Goal: Task Accomplishment & Management: Manage account settings

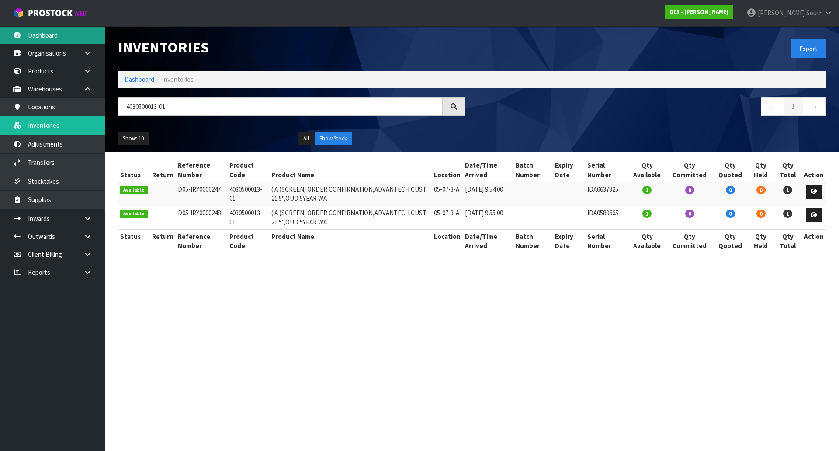
click at [57, 38] on link "Dashboard" at bounding box center [52, 35] width 105 height 18
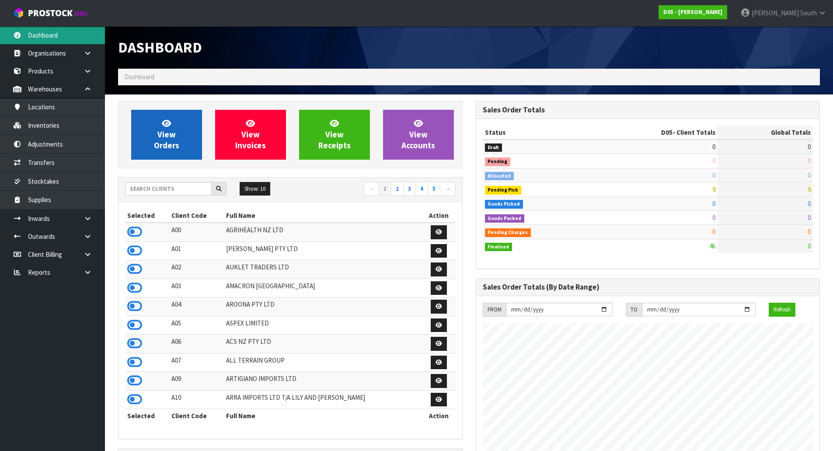
scroll to position [553, 357]
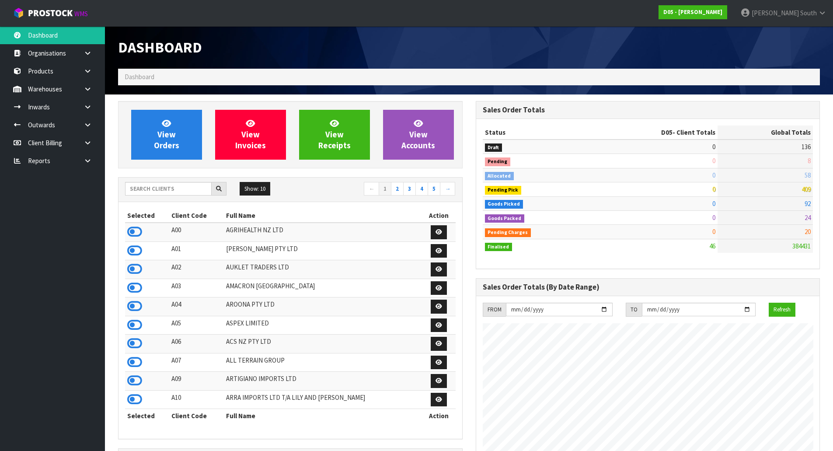
scroll to position [553, 357]
click at [182, 187] on input "text" at bounding box center [168, 189] width 87 height 14
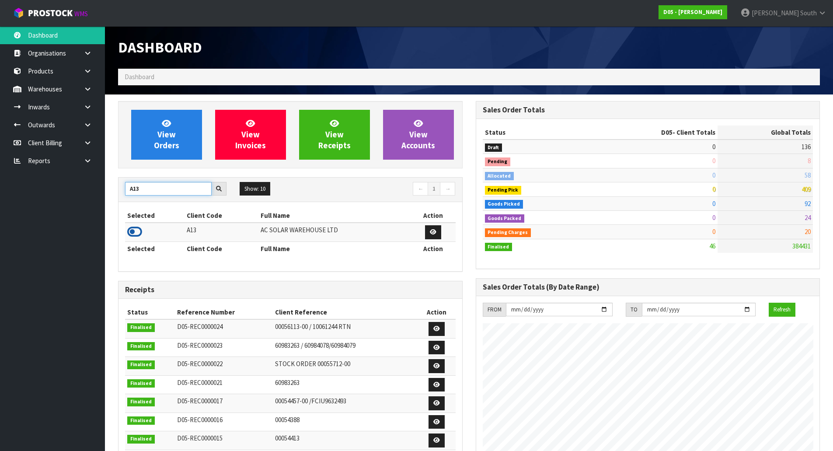
type input "A13"
click at [136, 232] on icon at bounding box center [134, 231] width 15 height 13
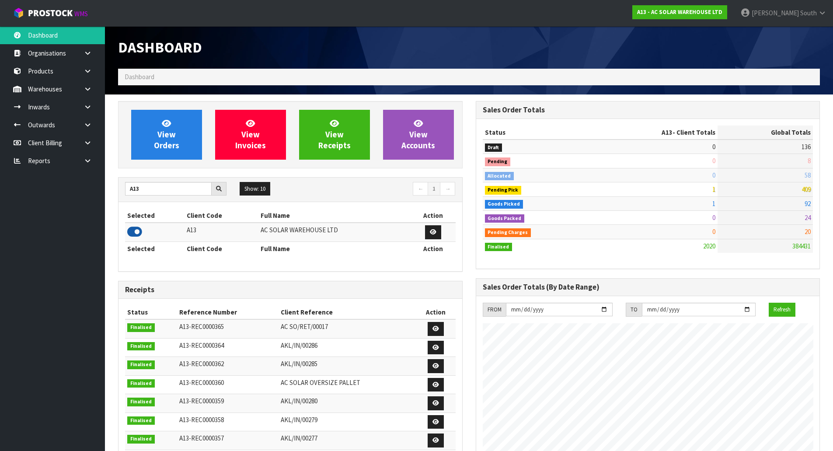
scroll to position [643, 357]
click at [161, 148] on span "View Orders" at bounding box center [166, 134] width 25 height 33
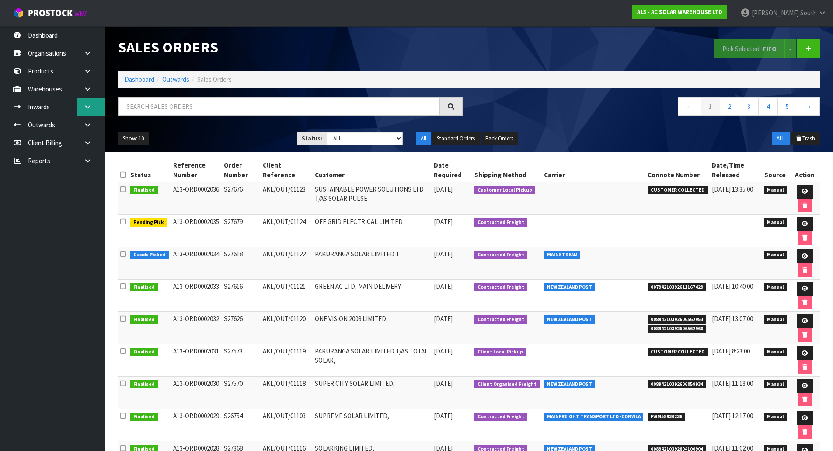
click at [86, 105] on icon at bounding box center [87, 107] width 8 height 7
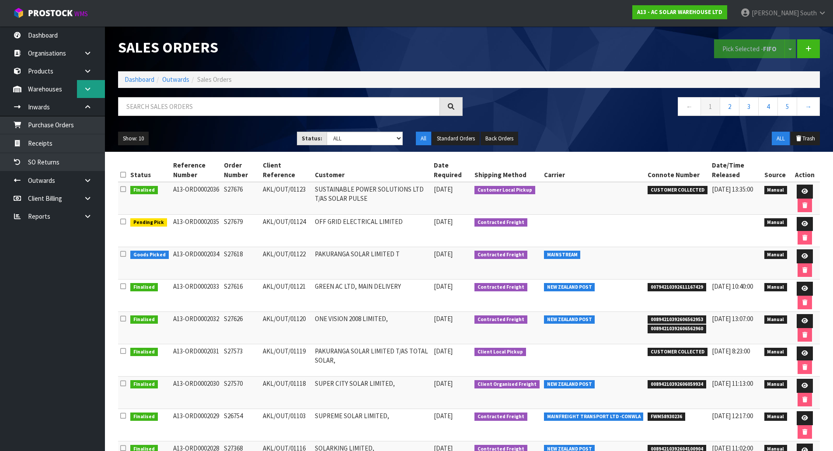
click at [87, 90] on icon at bounding box center [87, 89] width 8 height 7
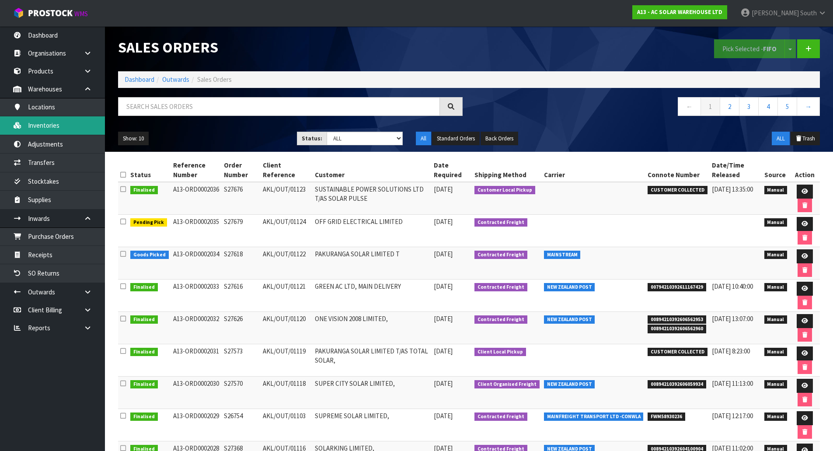
click at [75, 125] on link "Inventories" at bounding box center [52, 125] width 105 height 18
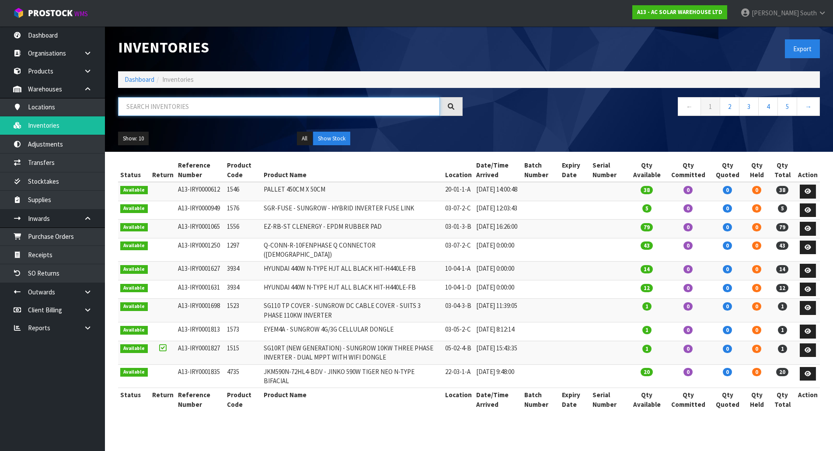
click at [182, 103] on input "text" at bounding box center [279, 106] width 322 height 19
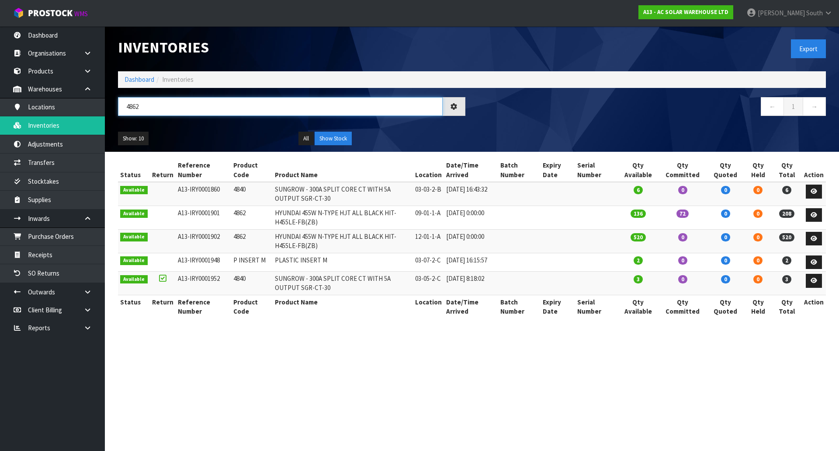
type input "4862"
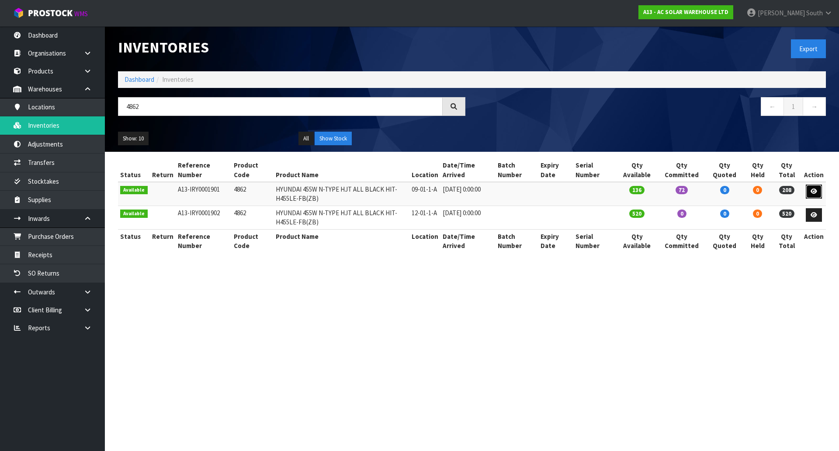
click at [817, 189] on icon at bounding box center [814, 191] width 7 height 6
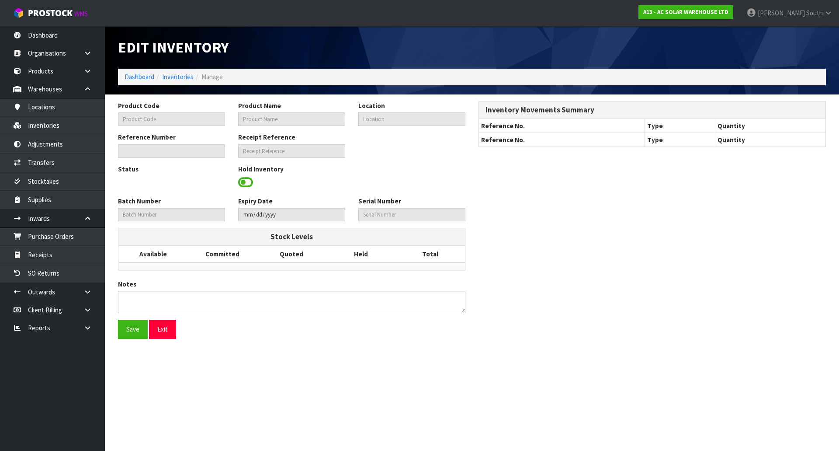
type input "4862"
type input "HYUNDAI 455W N-TYPE HJT ALL BLACK HIT-H455LE-FB(ZB)"
type input "09-01-1-A"
type input "A13-IRY0001901"
type input "A13-REC0000338"
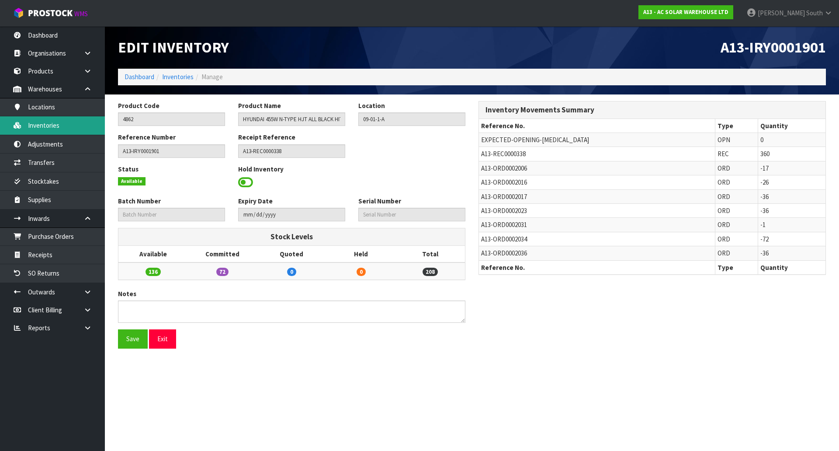
click at [77, 126] on link "Inventories" at bounding box center [52, 125] width 105 height 18
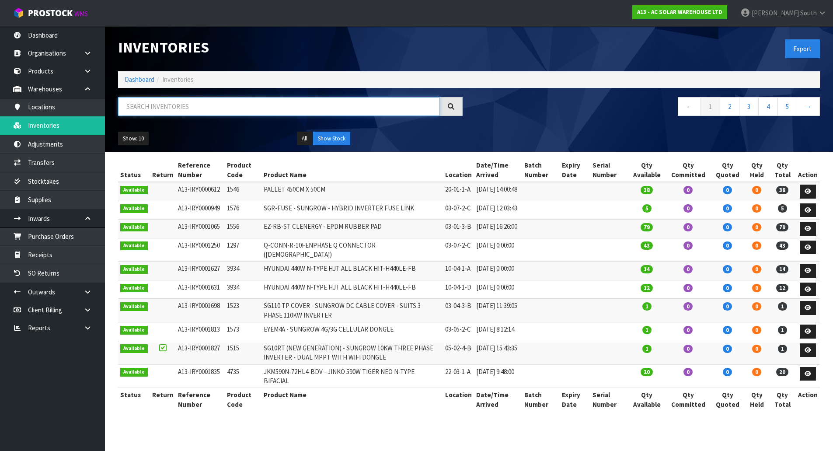
click at [152, 106] on input "text" at bounding box center [279, 106] width 322 height 19
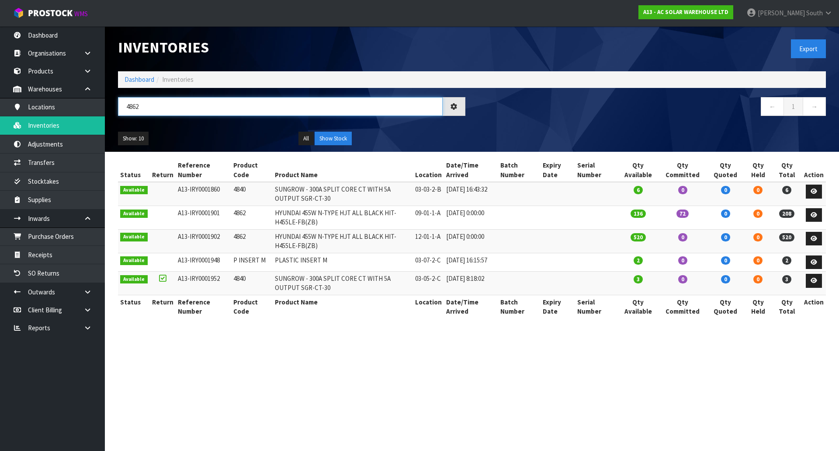
type input "4862"
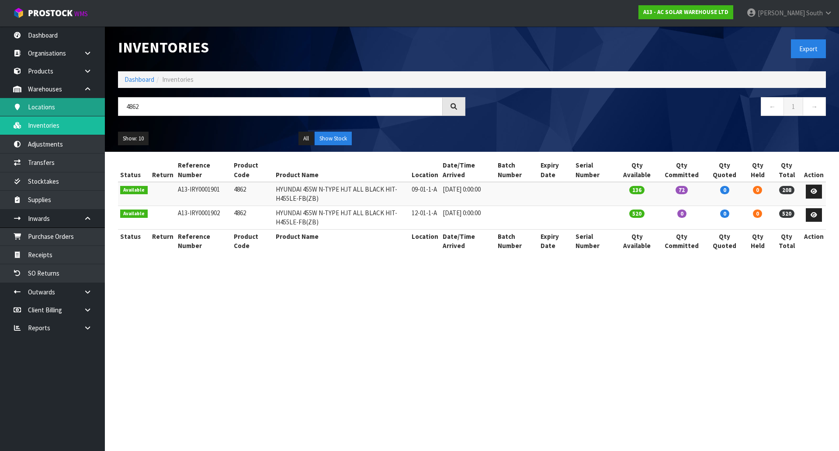
click at [66, 104] on link "Locations" at bounding box center [52, 107] width 105 height 18
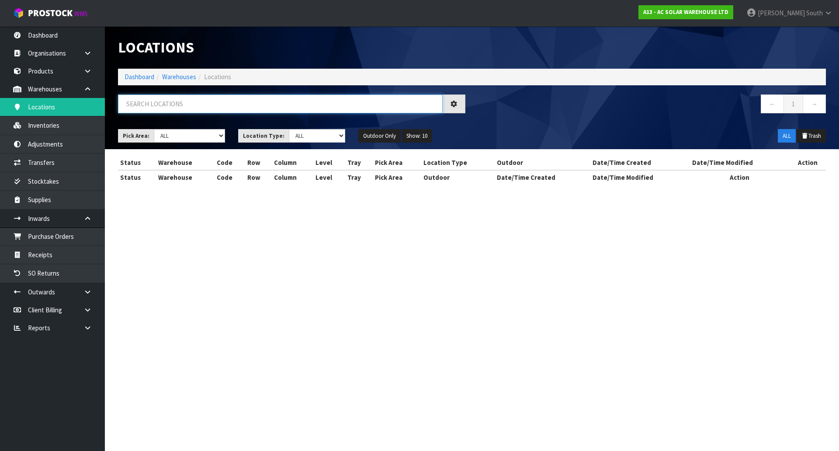
click at [142, 104] on input "text" at bounding box center [280, 103] width 325 height 19
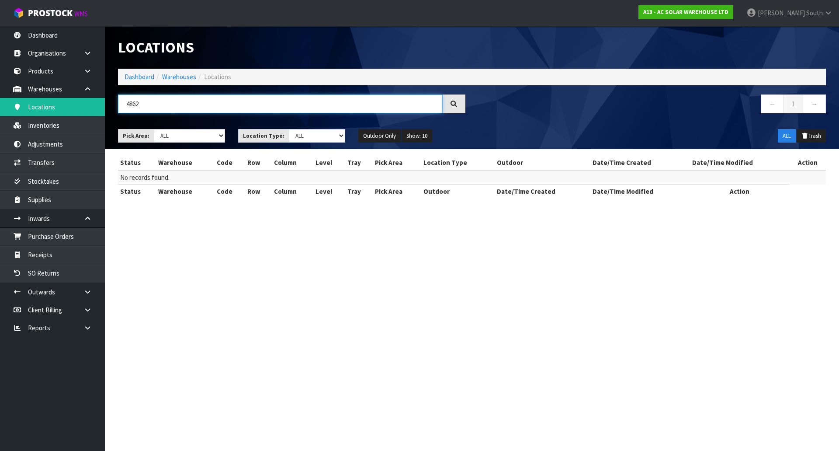
drag, startPoint x: 152, startPoint y: 101, endPoint x: 132, endPoint y: 102, distance: 19.7
click at [133, 102] on input "4862" at bounding box center [280, 103] width 325 height 19
type input "4"
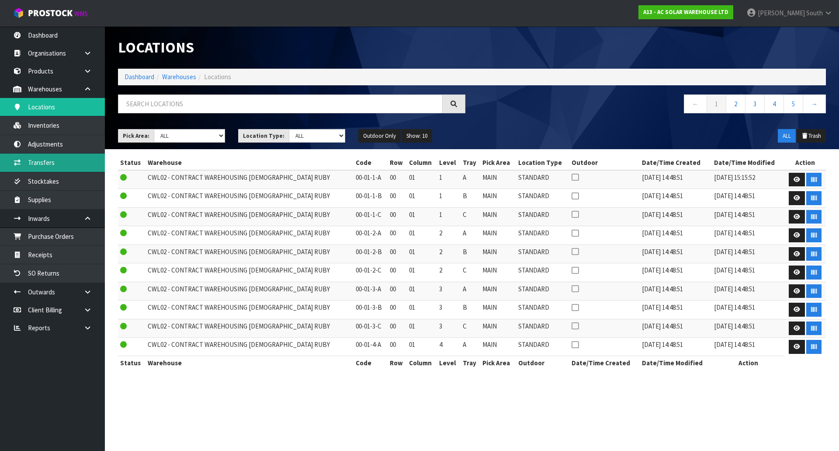
click at [64, 155] on link "Transfers" at bounding box center [52, 162] width 105 height 18
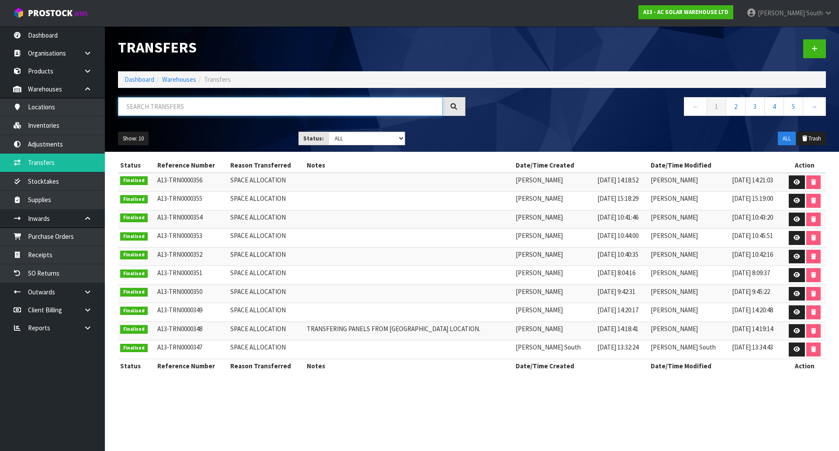
click at [158, 108] on input "text" at bounding box center [280, 106] width 325 height 19
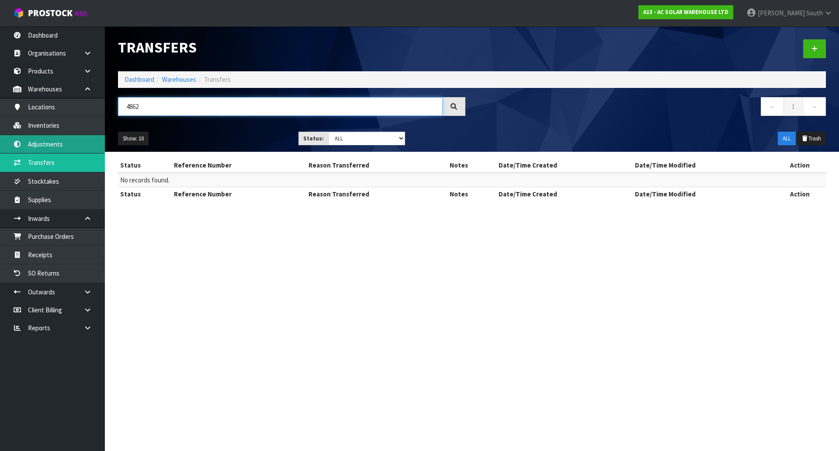
type input "4862"
click at [58, 144] on link "Adjustments" at bounding box center [52, 144] width 105 height 18
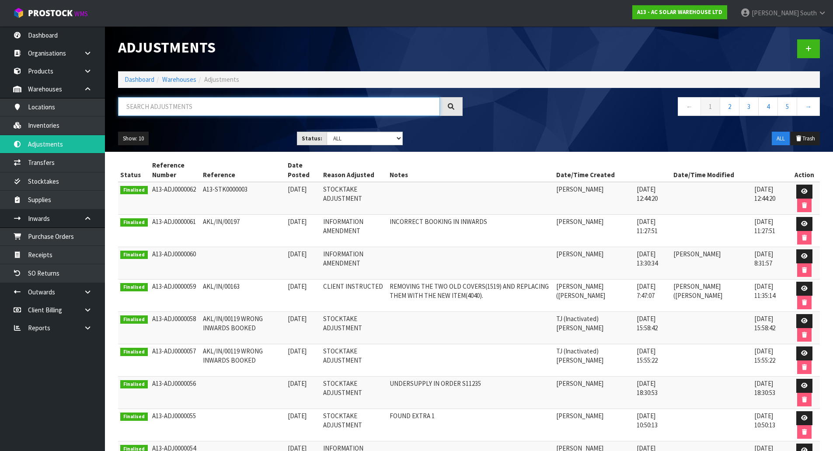
click at [157, 100] on input "text" at bounding box center [279, 106] width 322 height 19
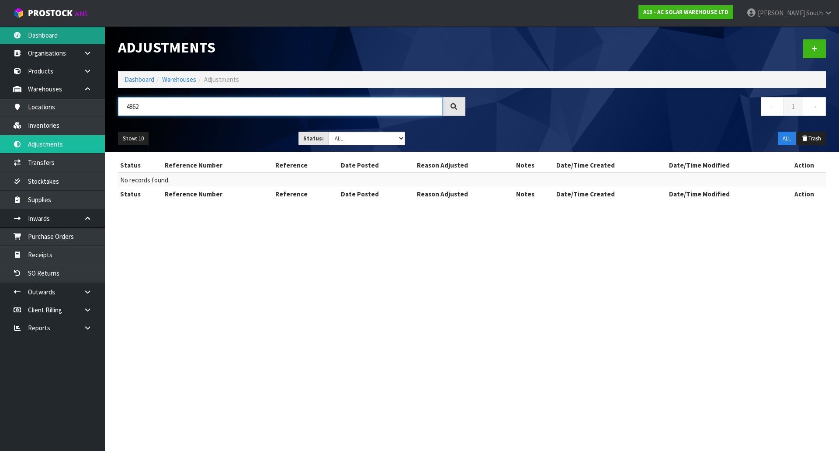
type input "4862"
click at [64, 33] on link "Dashboard" at bounding box center [52, 35] width 105 height 18
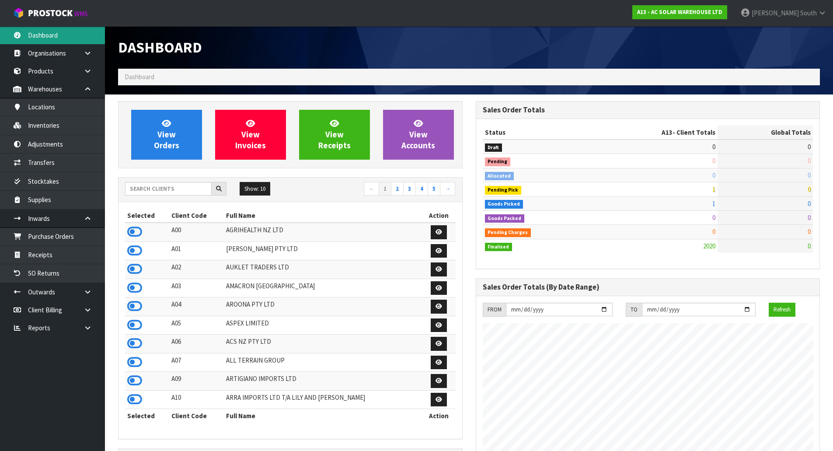
scroll to position [643, 357]
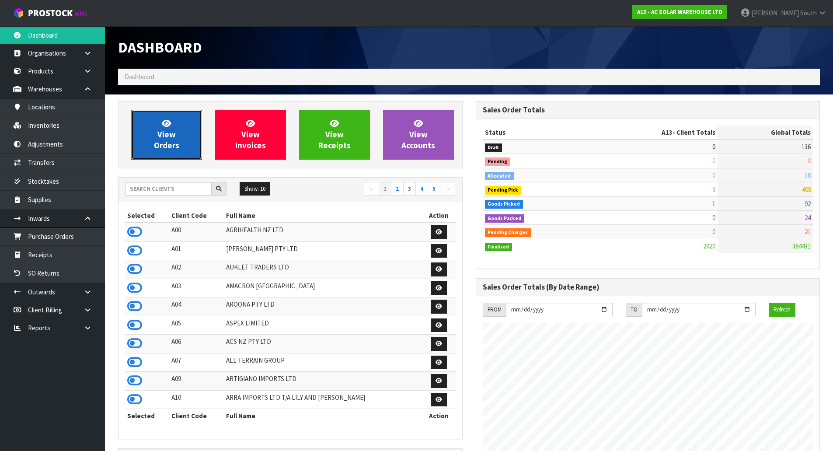
click at [164, 129] on span "View Orders" at bounding box center [166, 134] width 25 height 33
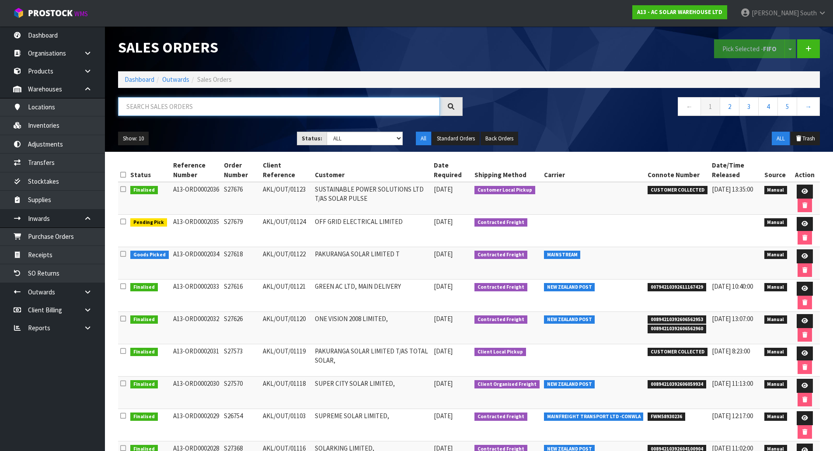
click at [215, 110] on input "text" at bounding box center [279, 106] width 322 height 19
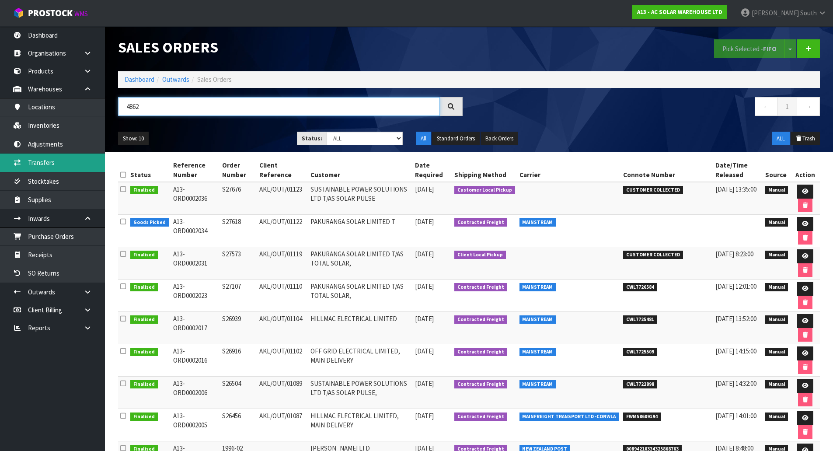
type input "4862"
click at [78, 171] on link "Transfers" at bounding box center [52, 162] width 105 height 18
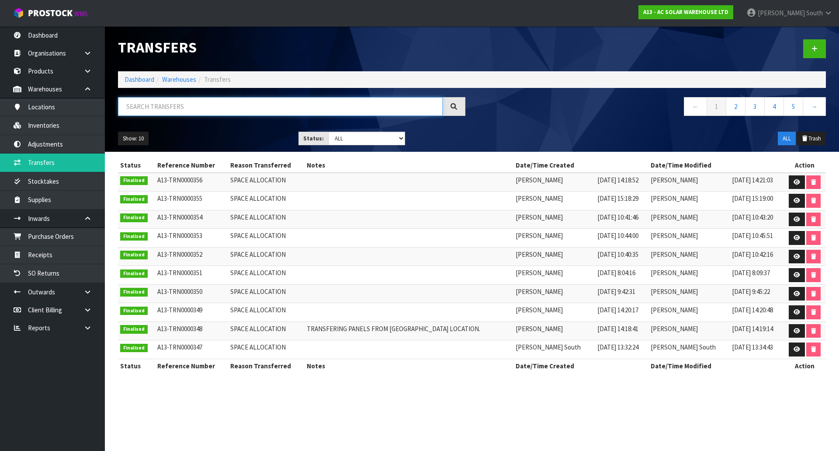
click at [148, 104] on input "text" at bounding box center [280, 106] width 325 height 19
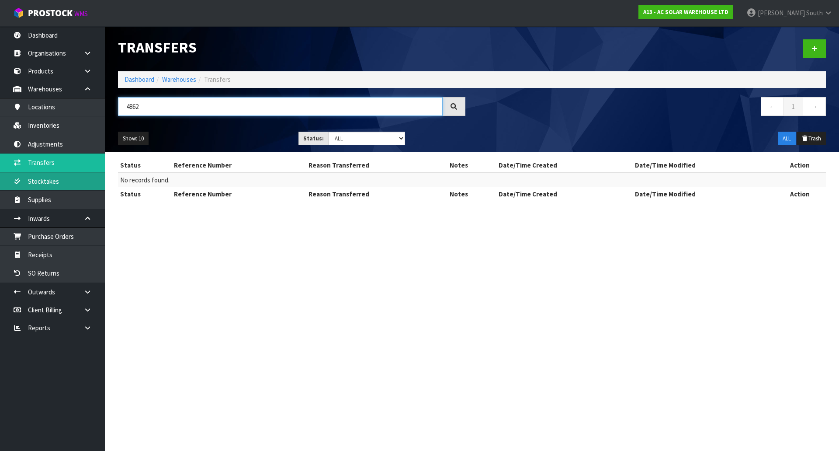
type input "4862"
click at [80, 184] on link "Stocktakes" at bounding box center [52, 181] width 105 height 18
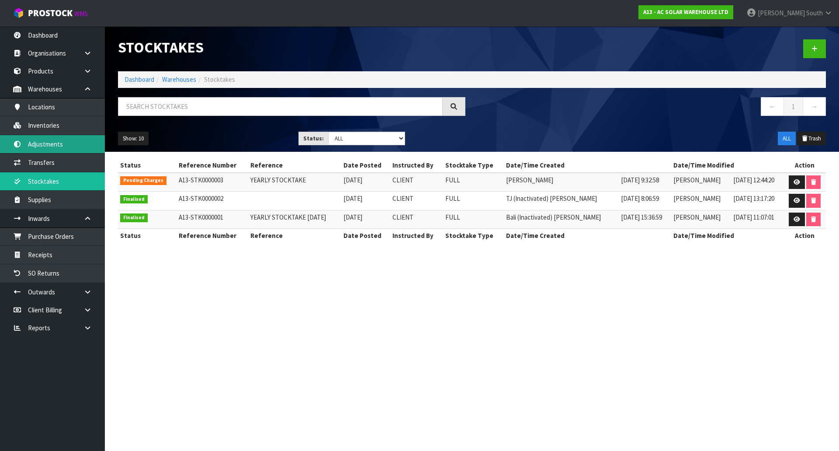
click at [60, 146] on link "Adjustments" at bounding box center [52, 144] width 105 height 18
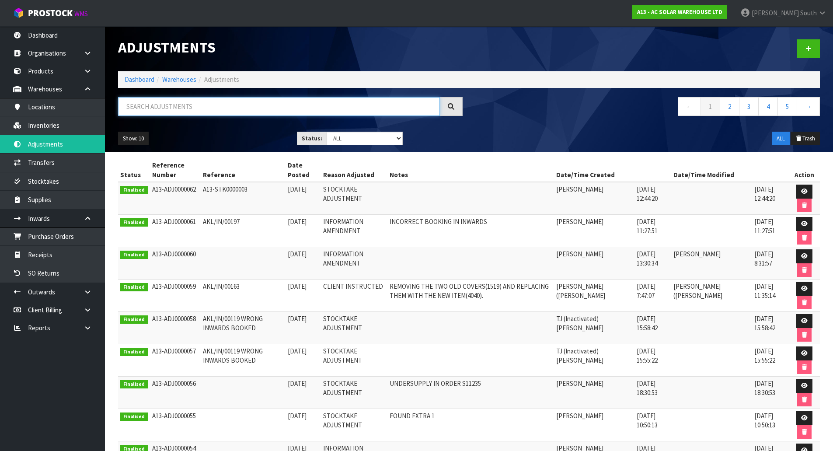
click at [149, 103] on input "text" at bounding box center [279, 106] width 322 height 19
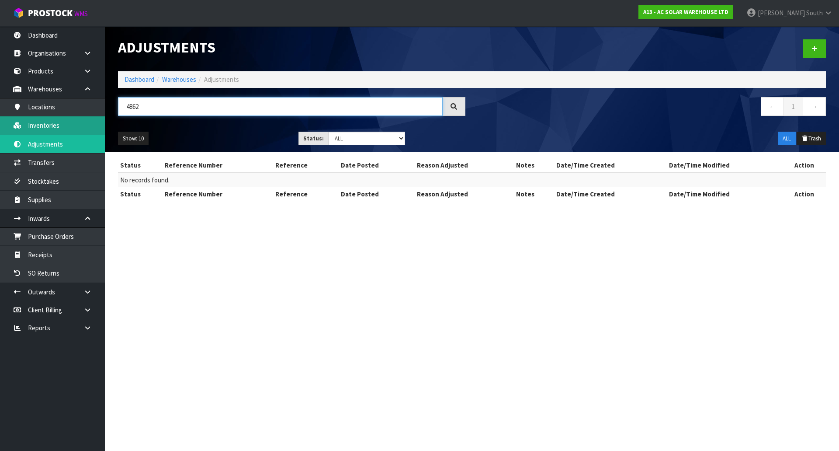
type input "4862"
click at [50, 120] on link "Inventories" at bounding box center [52, 125] width 105 height 18
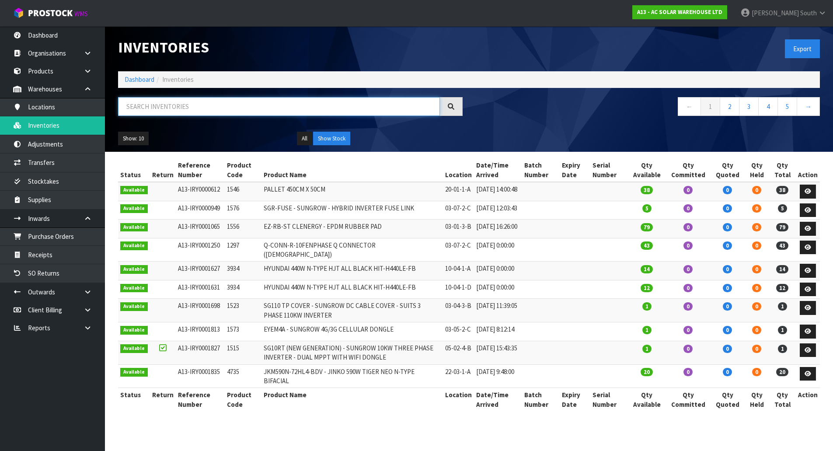
click at [144, 104] on input "text" at bounding box center [279, 106] width 322 height 19
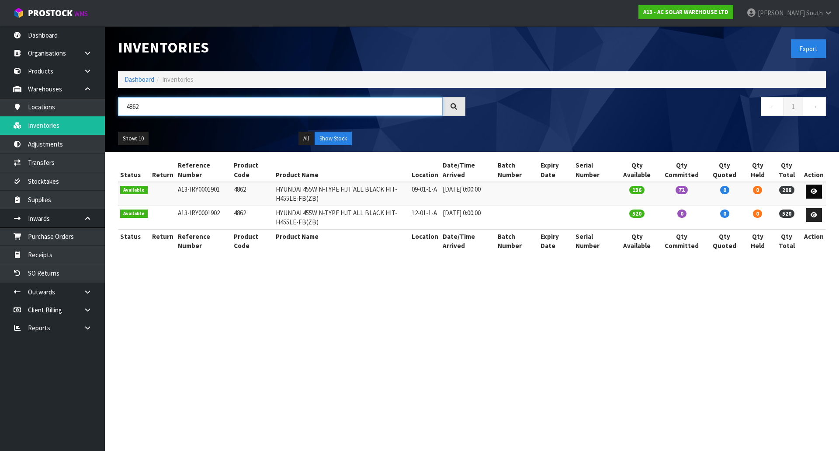
type input "4862"
click at [811, 189] on icon at bounding box center [814, 191] width 7 height 6
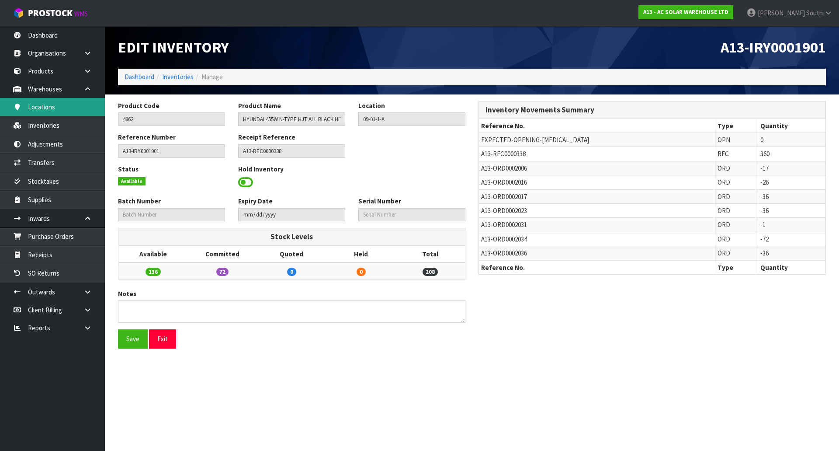
click at [64, 108] on link "Locations" at bounding box center [52, 107] width 105 height 18
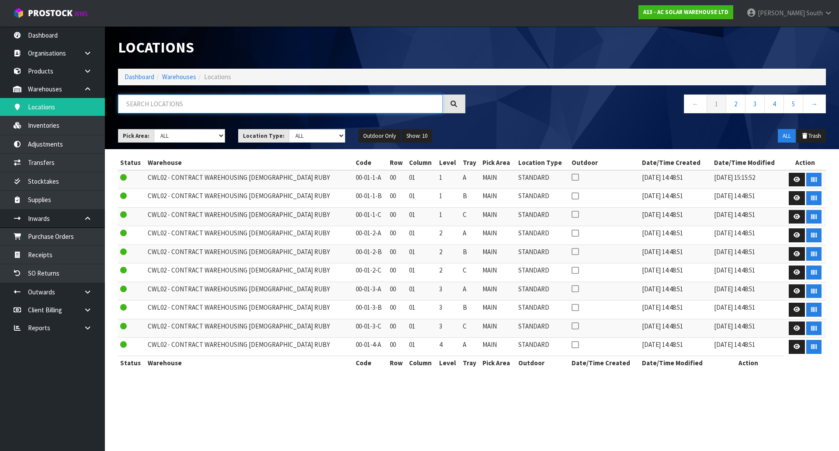
click at [266, 101] on input "text" at bounding box center [280, 103] width 325 height 19
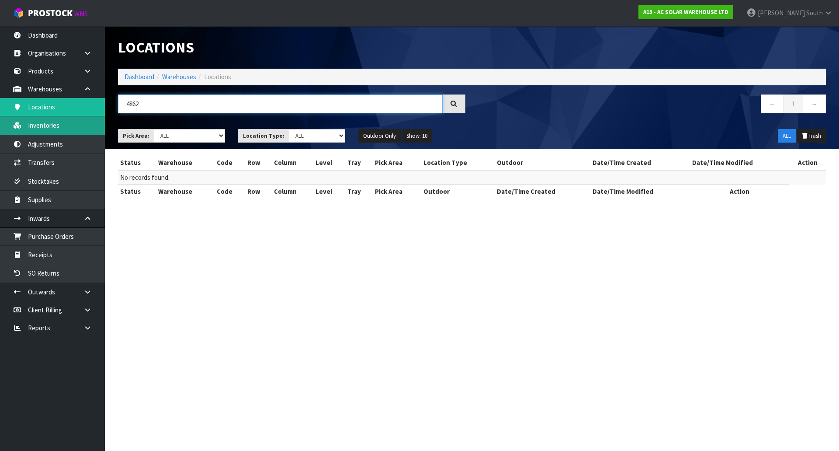
type input "4862"
click at [66, 121] on link "Inventories" at bounding box center [52, 125] width 105 height 18
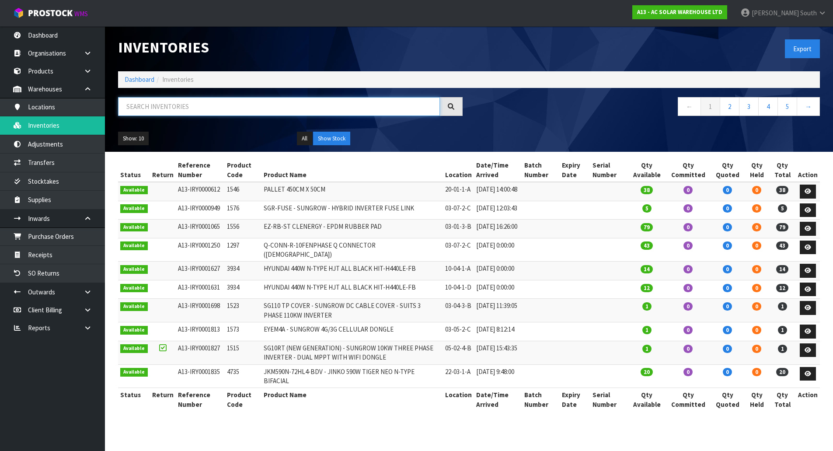
click at [150, 108] on input "text" at bounding box center [279, 106] width 322 height 19
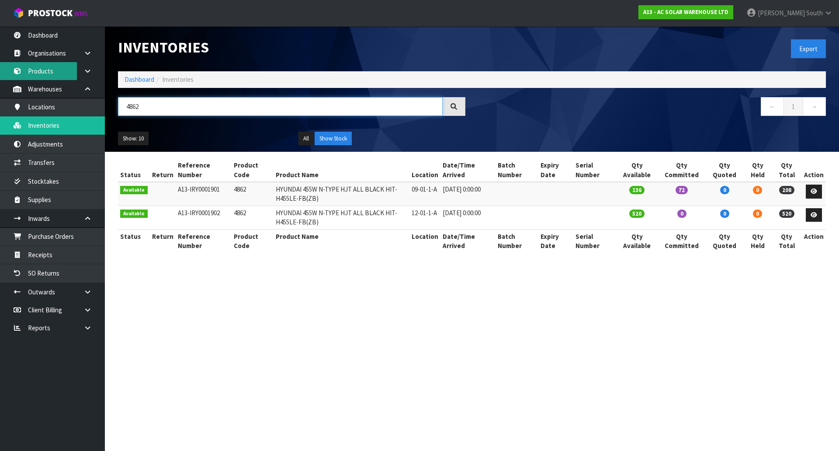
type input "4862"
click at [58, 75] on link "Products" at bounding box center [52, 71] width 105 height 18
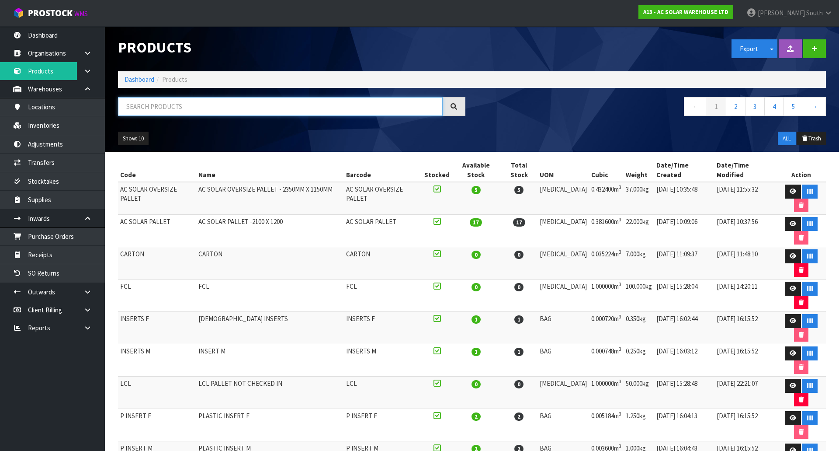
click at [187, 107] on input "text" at bounding box center [280, 106] width 325 height 19
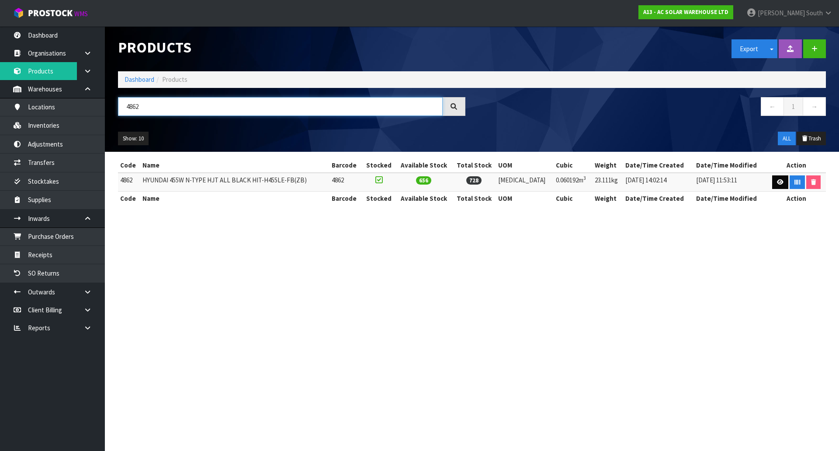
type input "4862"
click at [777, 180] on icon at bounding box center [780, 182] width 7 height 6
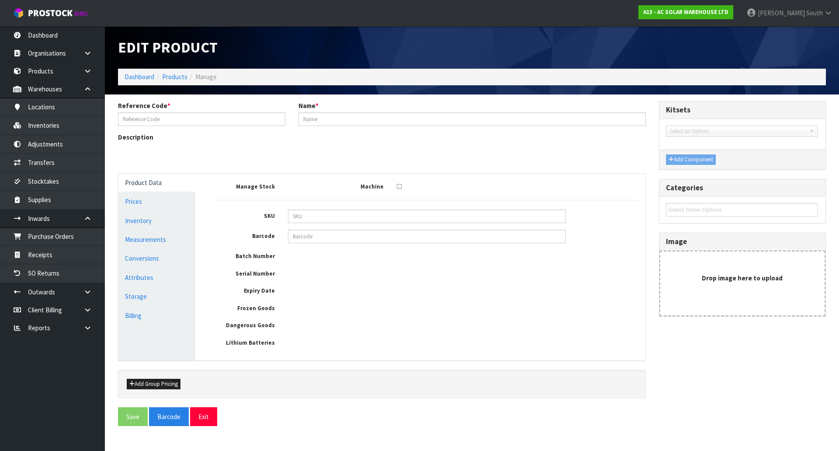
type input "4862"
type input "HYUNDAI 455W N-TYPE HJT ALL BLACK HIT-H455LE-FB(ZB)"
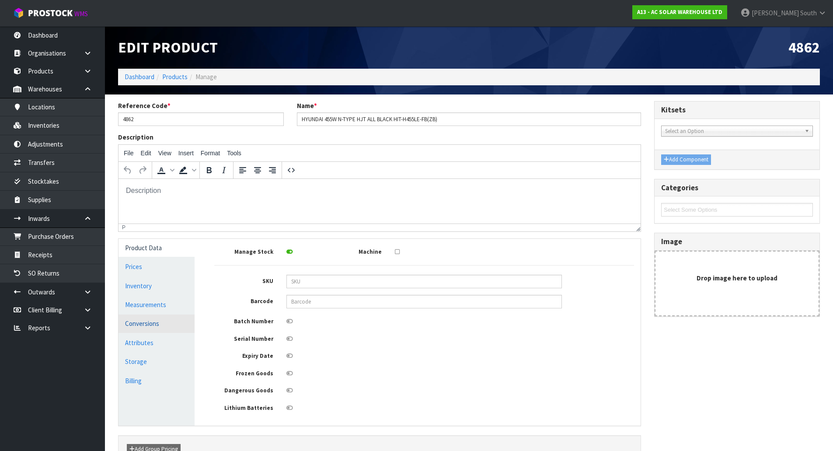
click at [157, 325] on link "Conversions" at bounding box center [156, 323] width 76 height 18
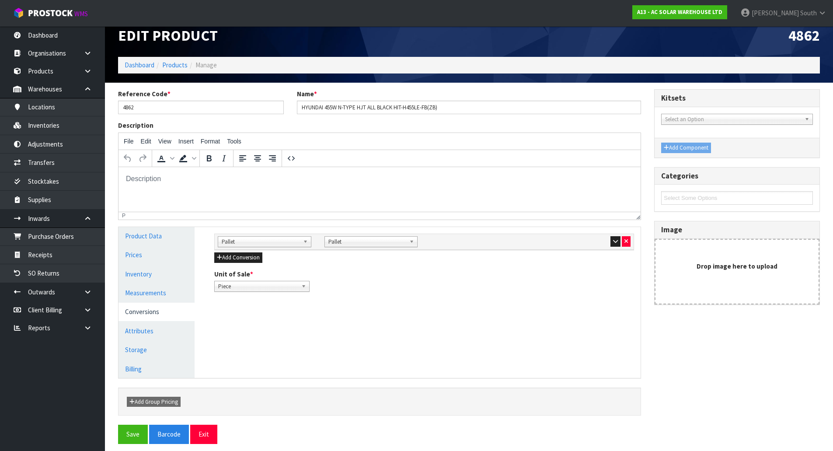
scroll to position [18, 0]
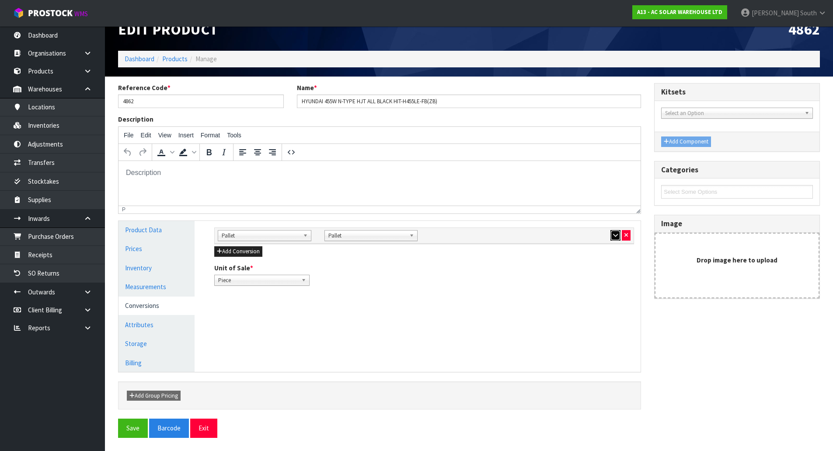
click at [613, 236] on icon "button" at bounding box center [615, 235] width 5 height 6
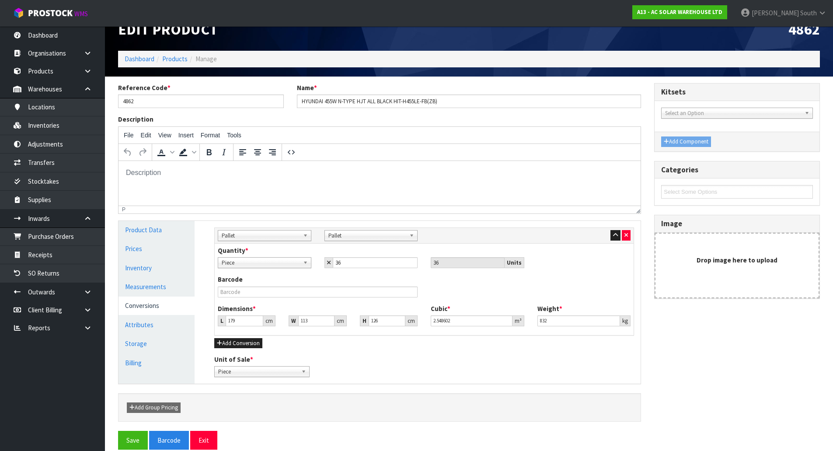
click at [368, 357] on div "Unit of Sale * Piece Pallet Piece" at bounding box center [424, 365] width 433 height 22
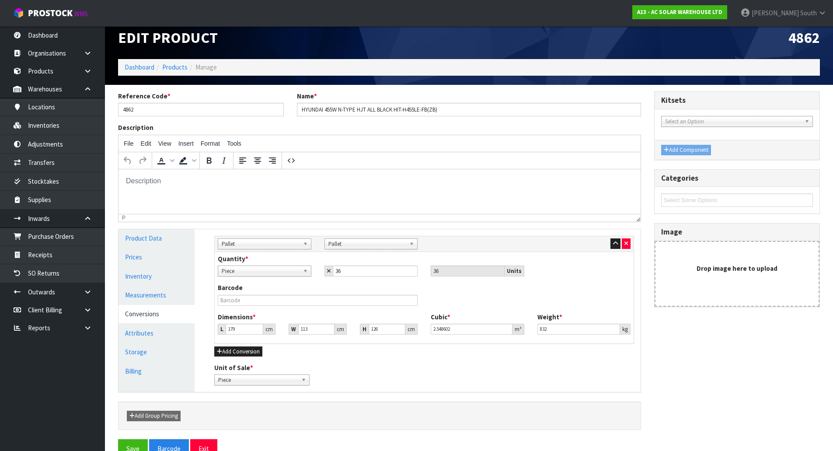
scroll to position [0, 0]
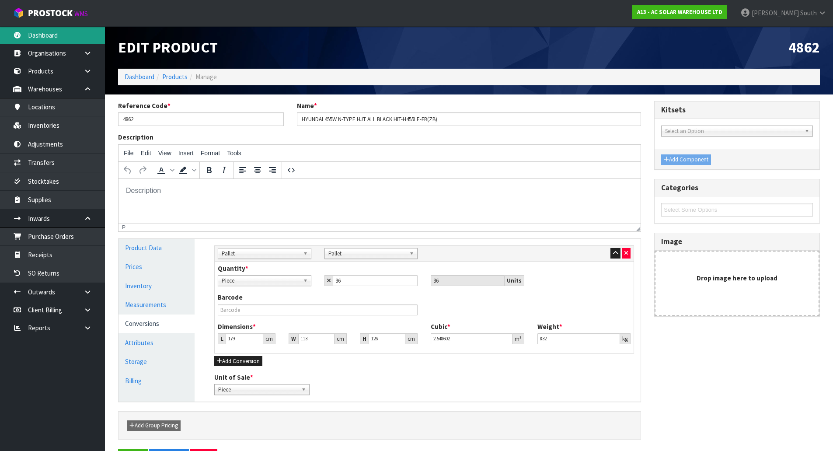
click at [79, 33] on link "Dashboard" at bounding box center [52, 35] width 105 height 18
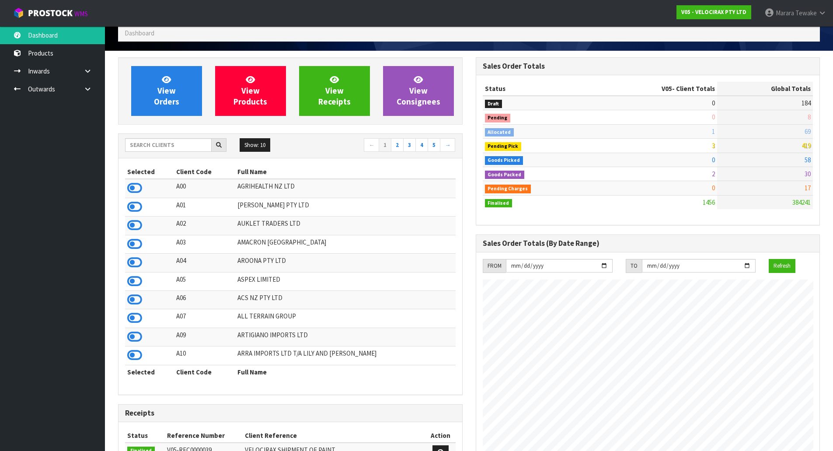
scroll to position [681, 357]
click at [165, 145] on input "text" at bounding box center [168, 145] width 87 height 14
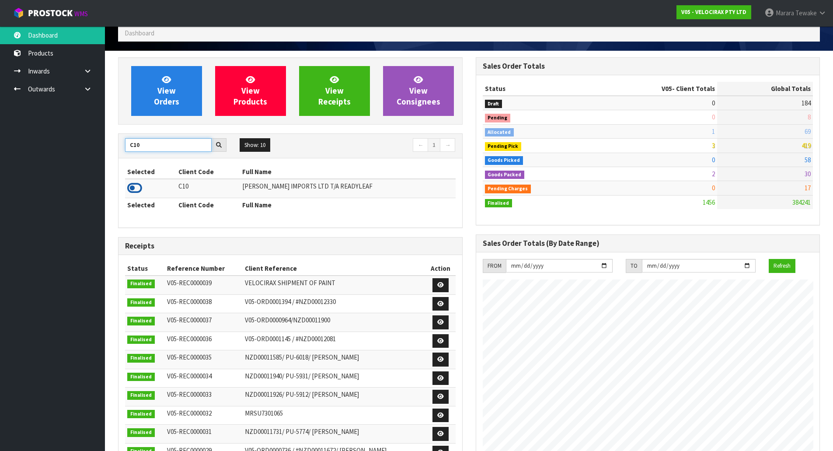
type input "C10"
click at [136, 186] on icon at bounding box center [134, 187] width 15 height 13
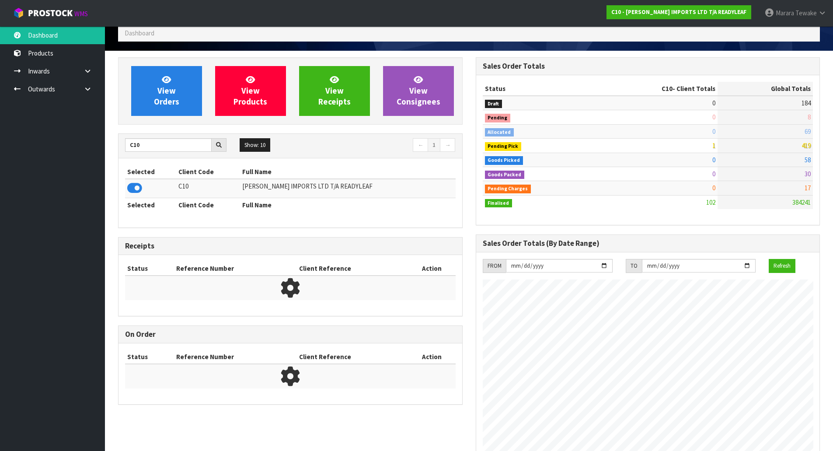
scroll to position [634, 357]
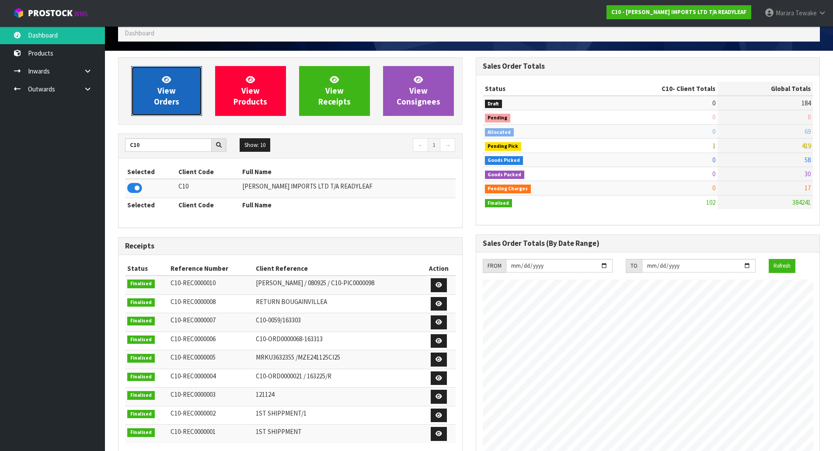
click at [168, 105] on span "View Orders" at bounding box center [166, 90] width 25 height 33
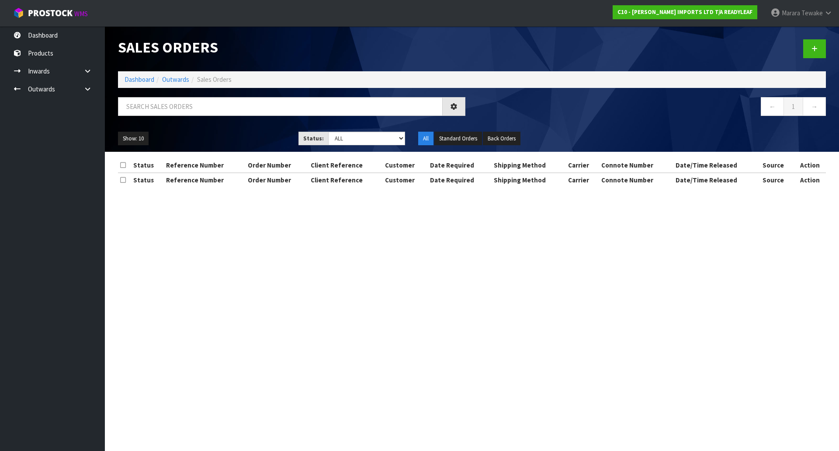
click at [153, 65] on div "Sales Orders" at bounding box center [291, 47] width 361 height 42
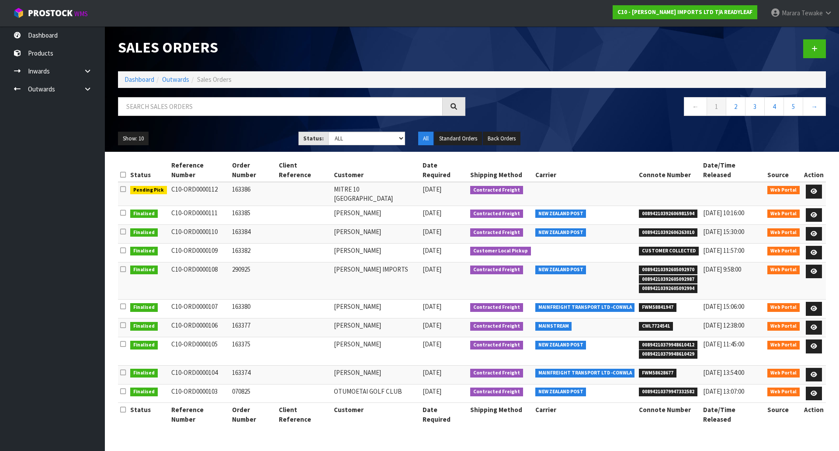
click at [170, 117] on div at bounding box center [291, 109] width 361 height 25
click at [169, 111] on input "text" at bounding box center [280, 106] width 325 height 19
type input "JOB-0416046"
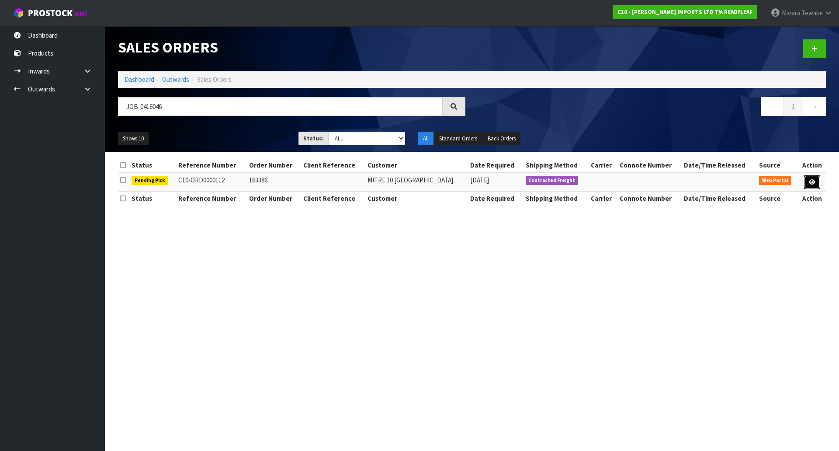
click at [813, 181] on icon at bounding box center [812, 182] width 7 height 6
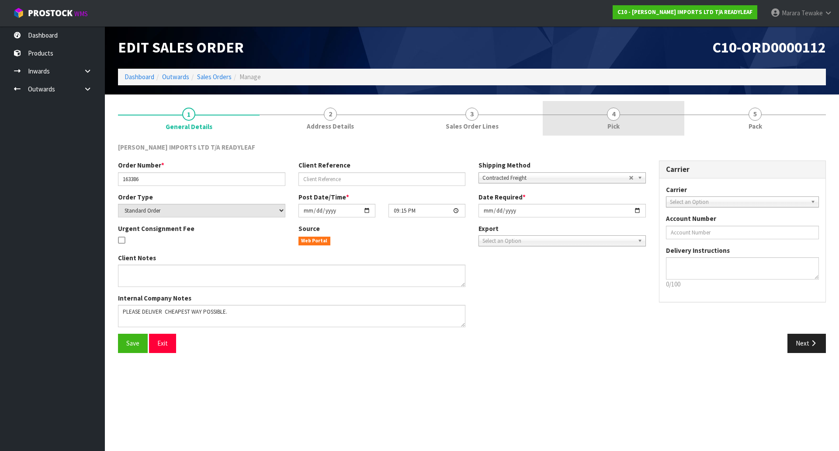
click at [628, 122] on link "4 Pick" at bounding box center [614, 118] width 142 height 35
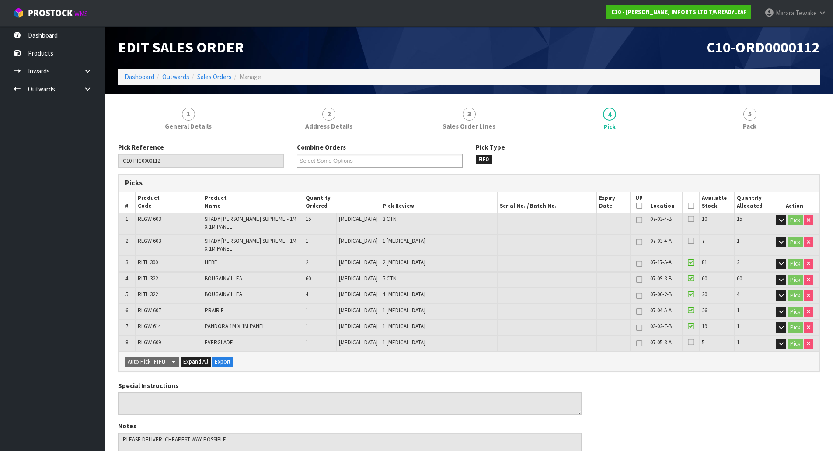
click at [687, 206] on icon at bounding box center [690, 205] width 6 height 0
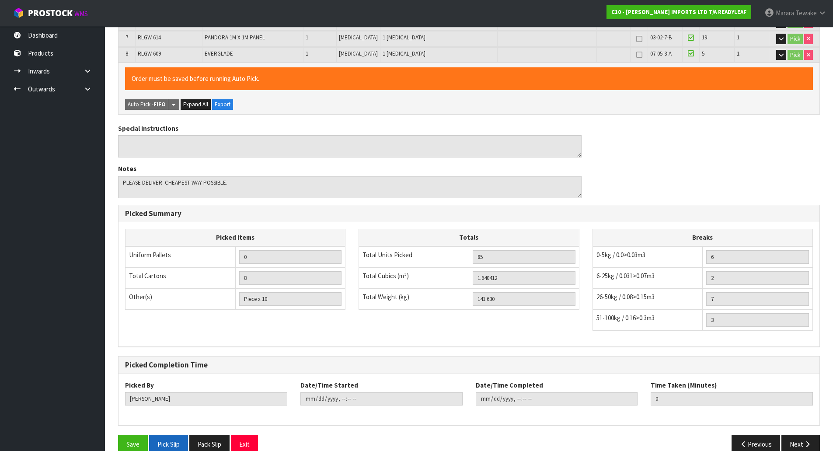
scroll to position [293, 0]
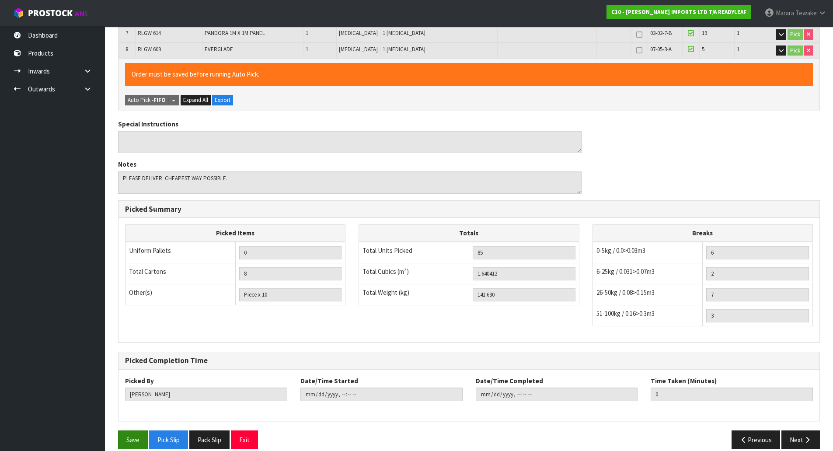
click at [133, 423] on div "Pick Reference C10-PIC0000112 Combine Orders C10-ORD0000112 Select Some Options…" at bounding box center [468, 153] width 701 height 606
click at [131, 430] on button "Save" at bounding box center [133, 439] width 30 height 19
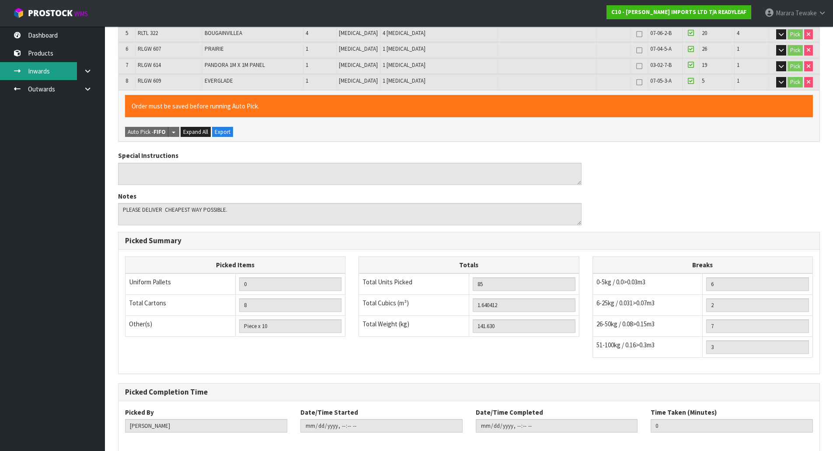
scroll to position [0, 0]
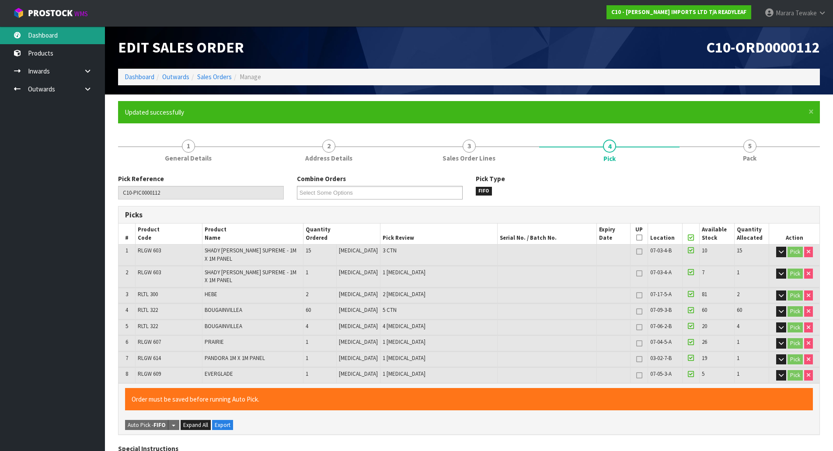
type input "Marara Tewake"
type input "2025-10-07T08:19:07"
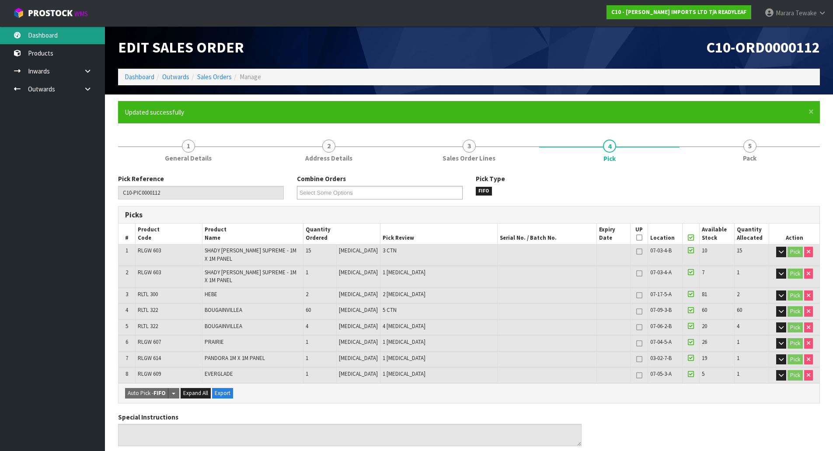
click at [54, 35] on link "Dashboard" at bounding box center [52, 35] width 105 height 18
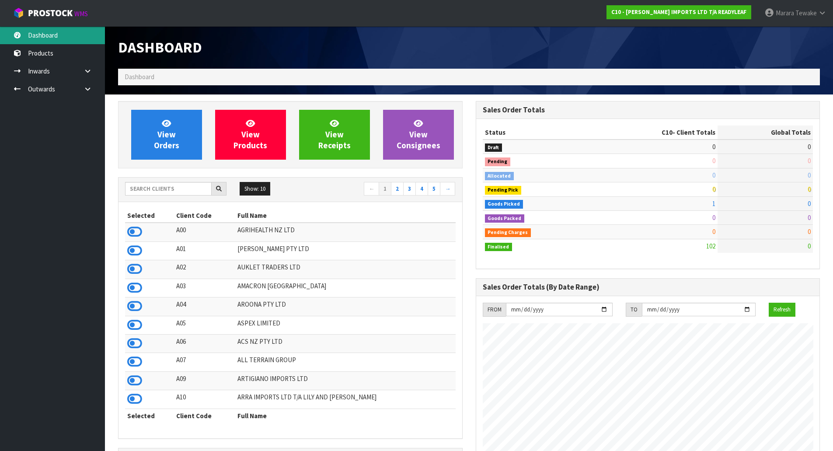
scroll to position [634, 357]
click at [159, 190] on input "text" at bounding box center [168, 189] width 87 height 14
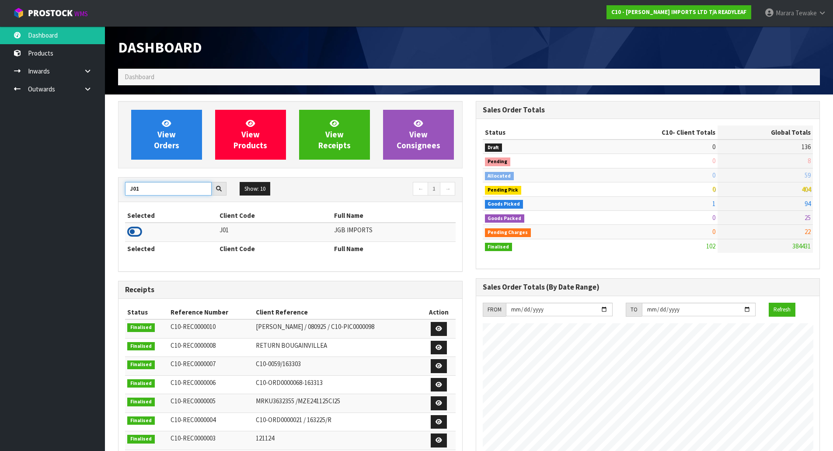
type input "J01"
click at [137, 233] on icon at bounding box center [134, 231] width 15 height 13
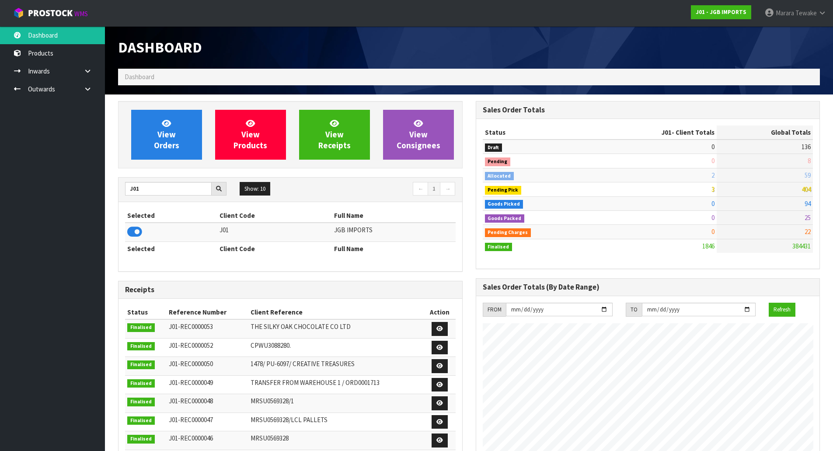
scroll to position [662, 357]
click at [160, 143] on span "View Orders" at bounding box center [166, 134] width 25 height 33
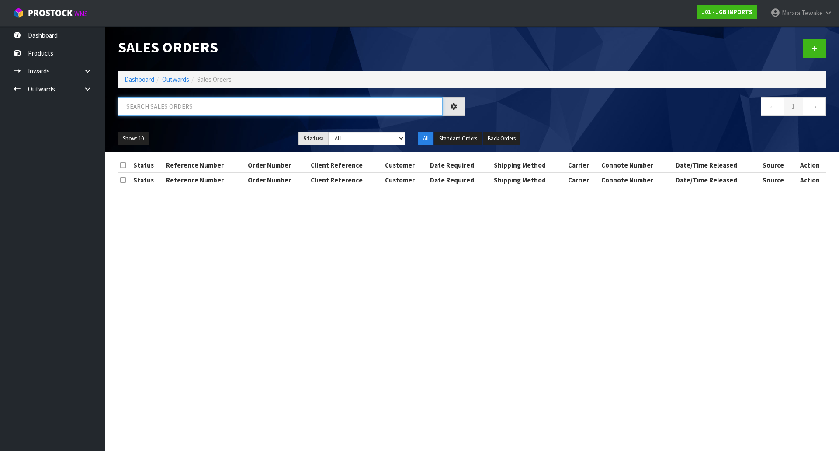
click at [162, 108] on input "text" at bounding box center [280, 106] width 325 height 19
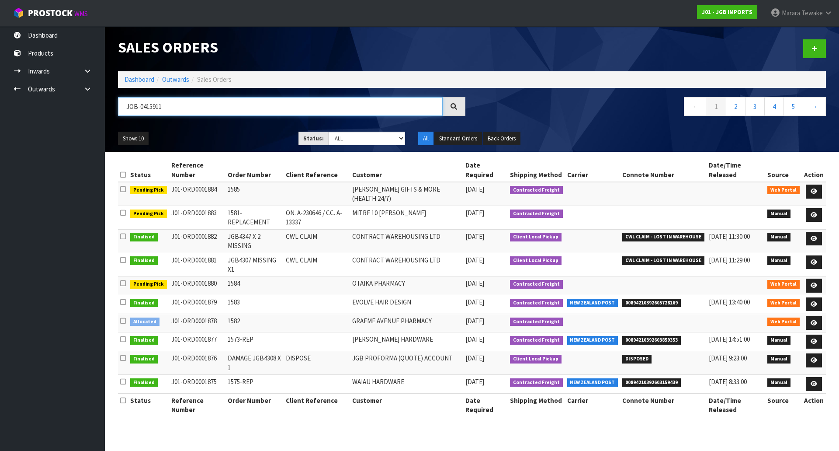
type input "JOB-0415911"
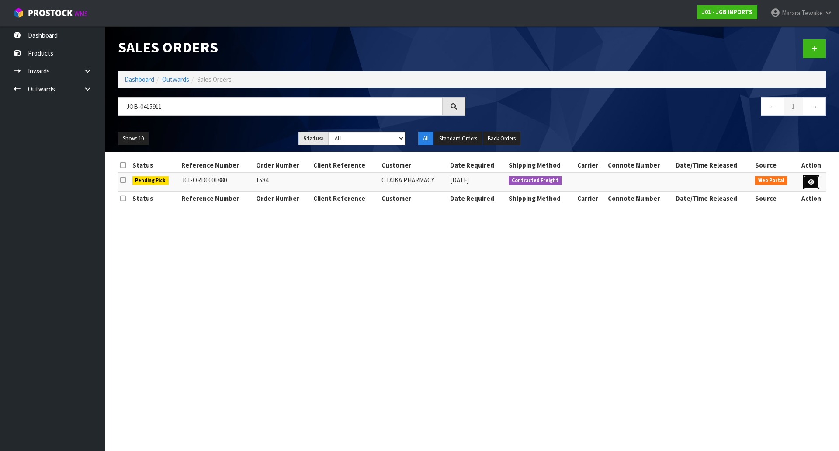
click at [812, 180] on icon at bounding box center [811, 182] width 7 height 6
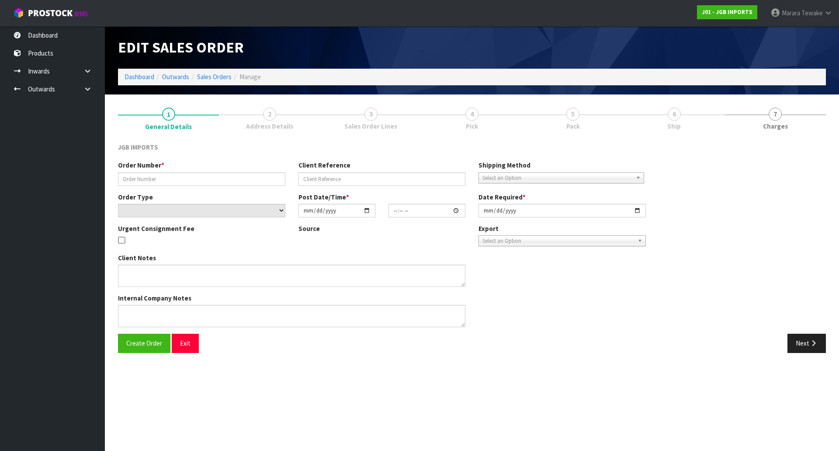
type input "1584"
select select "number:0"
type input "2025-10-03"
type input "13:07:00.000"
type input "2025-10-04"
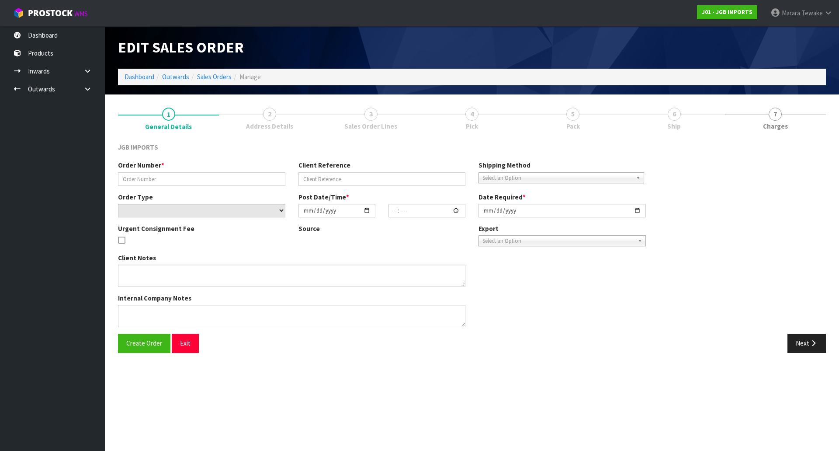
type textarea "PLEASE SEND THIS FREIGHT FREE. I.E.FREIGHT WITH 100% DISCOUNT"
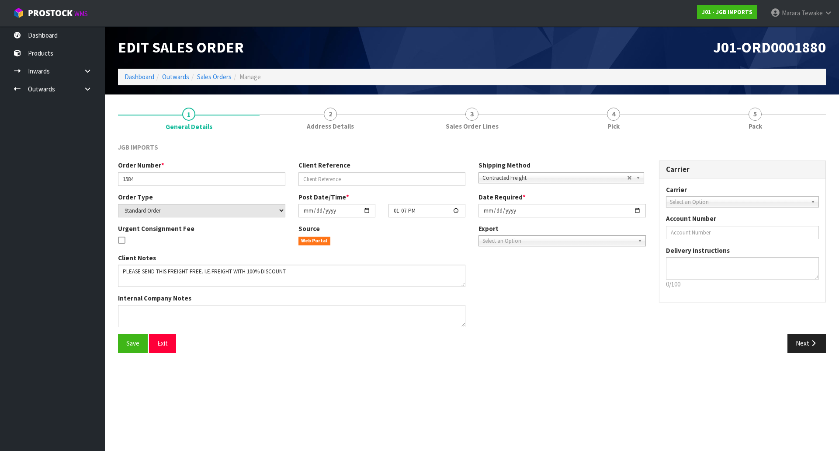
drag, startPoint x: 601, startPoint y: 111, endPoint x: 635, endPoint y: 142, distance: 45.8
click at [602, 111] on link "4 Pick" at bounding box center [614, 118] width 142 height 35
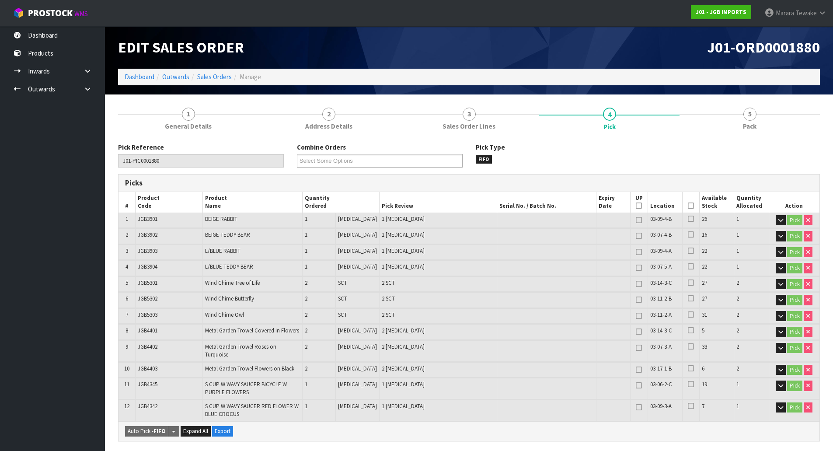
click at [689, 205] on icon at bounding box center [690, 205] width 6 height 0
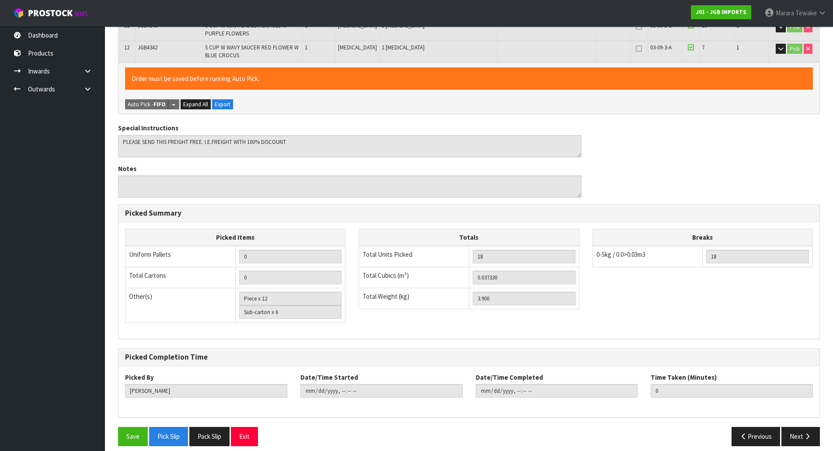
scroll to position [361, 0]
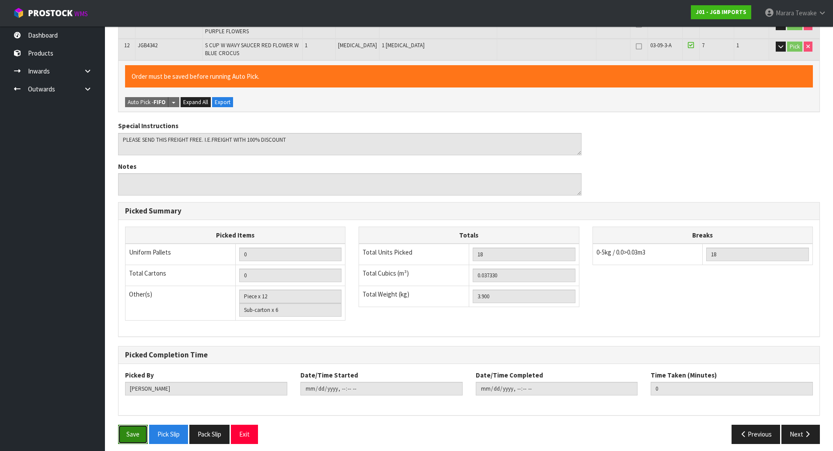
click at [142, 424] on button "Save" at bounding box center [133, 433] width 30 height 19
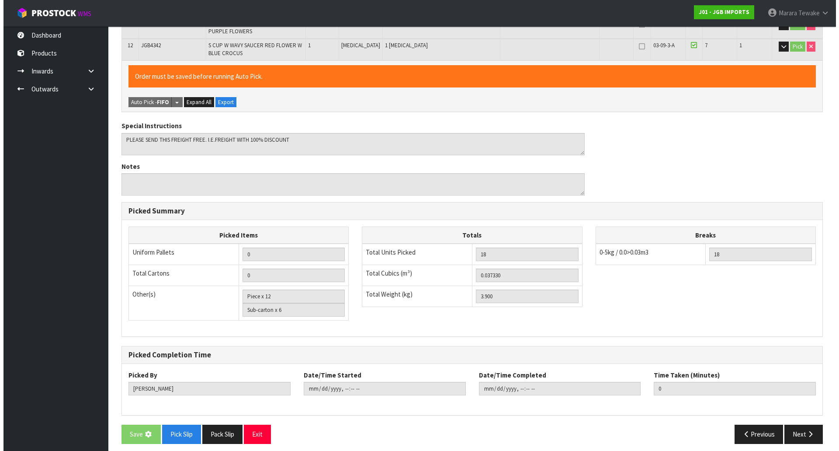
scroll to position [0, 0]
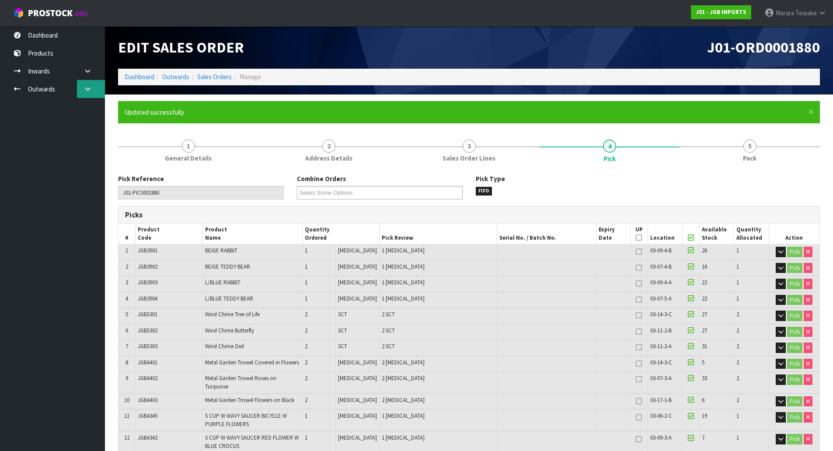
type input "Marara Tewake"
type input "2025-10-07T08:38:01"
click at [93, 71] on link at bounding box center [91, 71] width 28 height 18
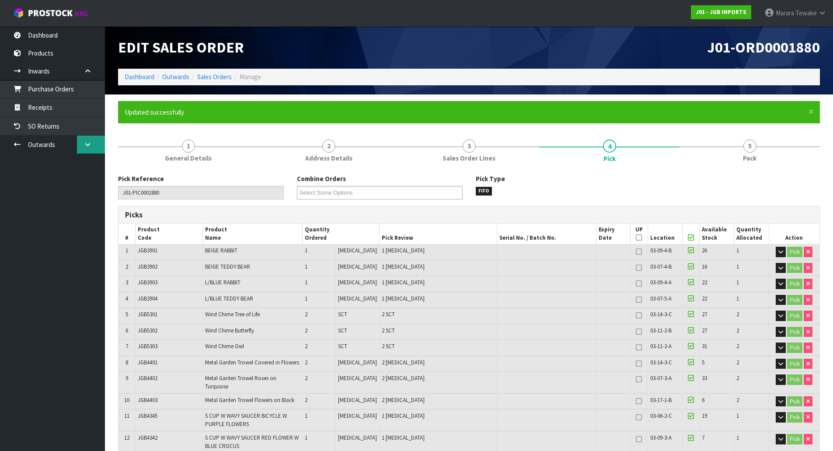
click at [97, 144] on link at bounding box center [91, 144] width 28 height 18
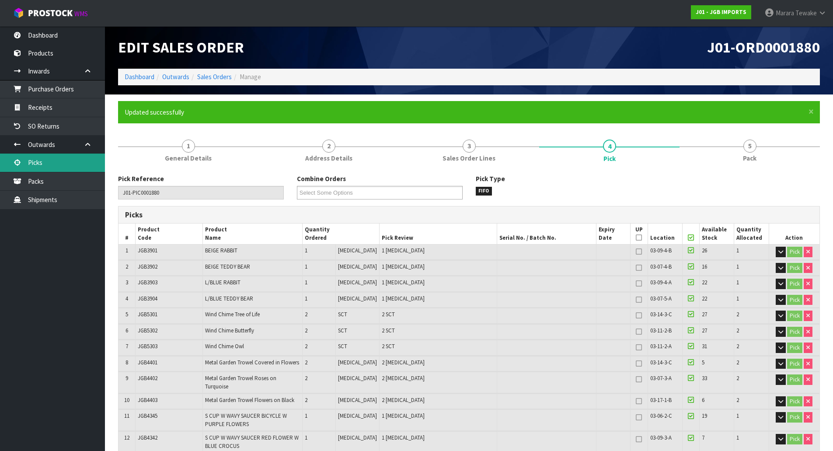
click at [49, 166] on link "Picks" at bounding box center [52, 162] width 105 height 18
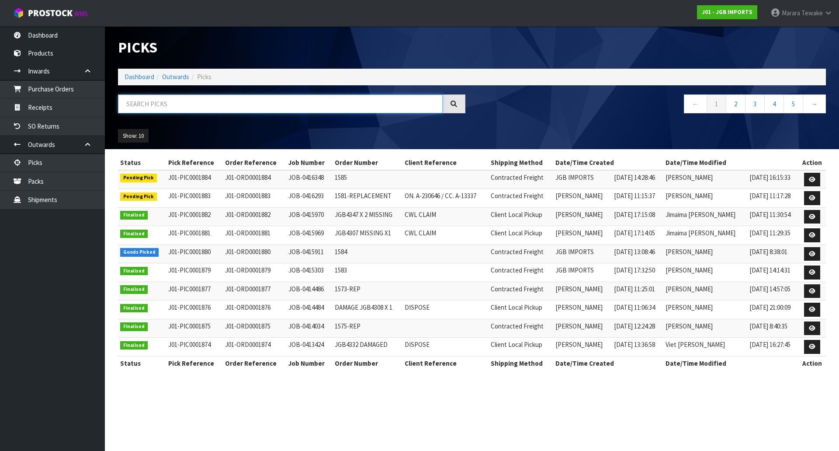
click at [146, 106] on input "text" at bounding box center [280, 103] width 325 height 19
